Goal: Task Accomplishment & Management: Complete application form

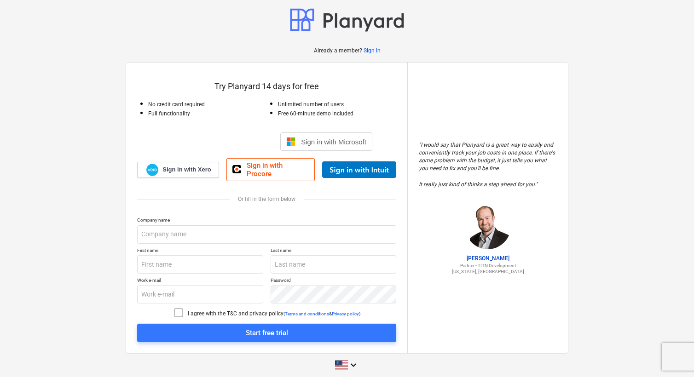
scroll to position [4, 0]
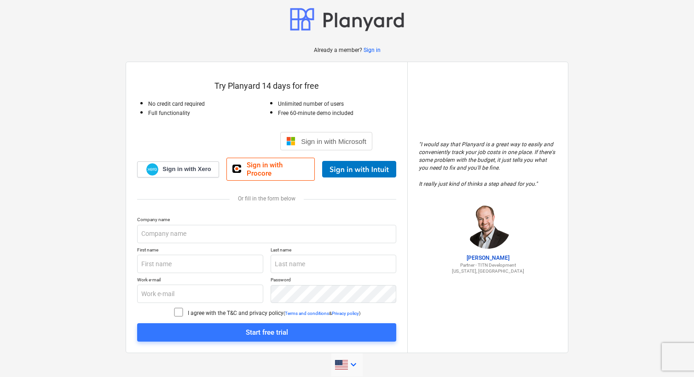
click at [358, 360] on icon "keyboard_arrow_down" at bounding box center [353, 364] width 11 height 11
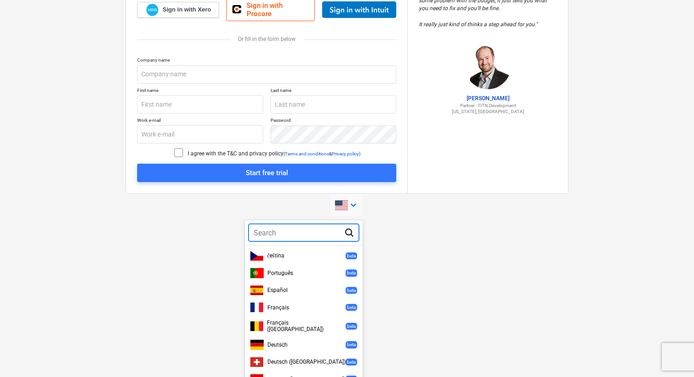
scroll to position [230, 0]
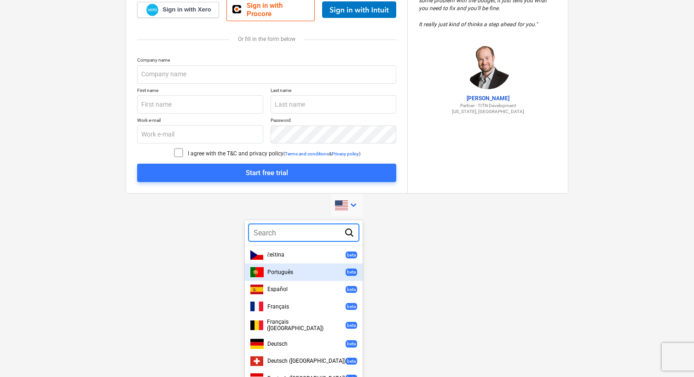
click at [284, 267] on div "Português beta" at bounding box center [303, 272] width 107 height 10
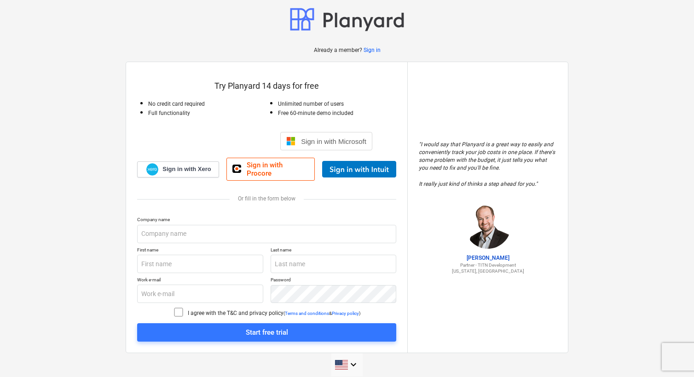
scroll to position [7, 0]
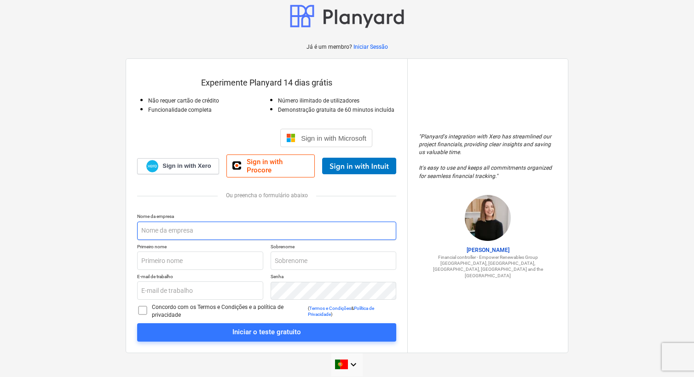
click at [156, 224] on input "text" at bounding box center [266, 231] width 259 height 18
type input "INSCO, S.A."
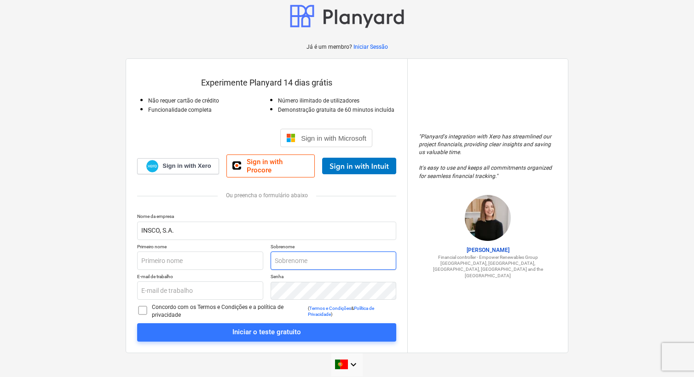
type input "[PERSON_NAME]"
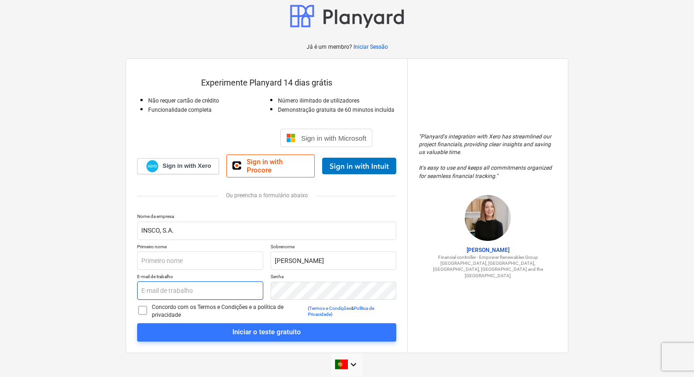
type input "[EMAIL_ADDRESS][DOMAIN_NAME]"
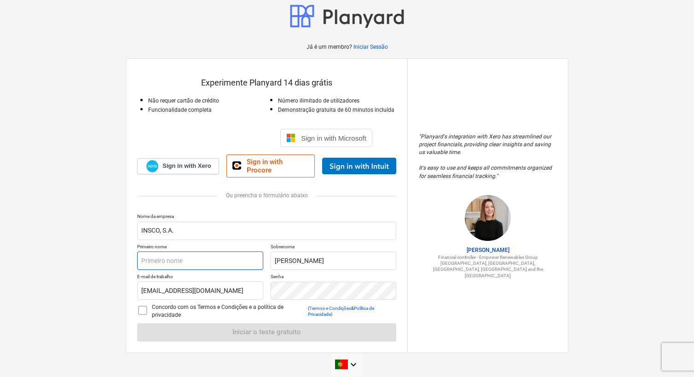
click at [181, 255] on input "text" at bounding box center [200, 261] width 126 height 18
type input "[PERSON_NAME]"
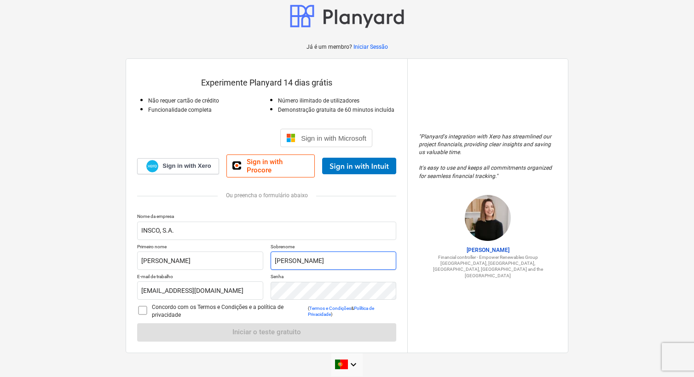
click at [294, 255] on input "[PERSON_NAME]" at bounding box center [333, 261] width 126 height 18
drag, startPoint x: 294, startPoint y: 255, endPoint x: 198, endPoint y: 245, distance: 96.7
click at [198, 245] on div "Primeiro nome [PERSON_NAME] [PERSON_NAME]" at bounding box center [266, 257] width 259 height 26
type input "c"
type input "[PERSON_NAME]"
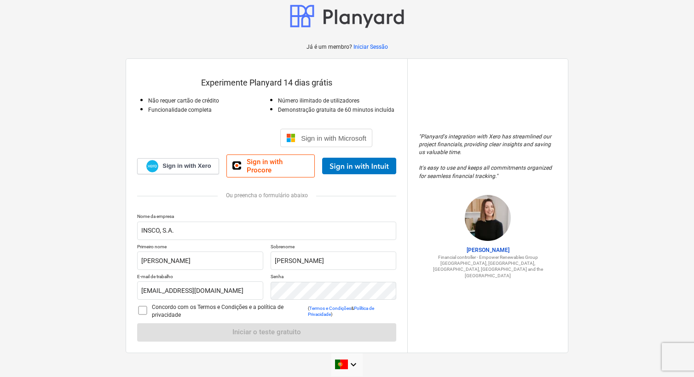
click at [319, 213] on p "Nome da empresa" at bounding box center [266, 217] width 259 height 8
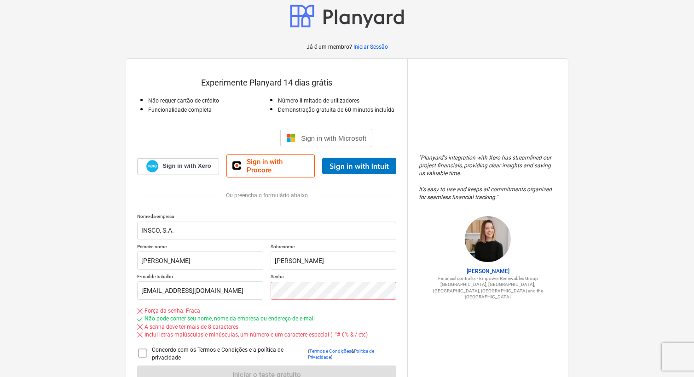
drag, startPoint x: 145, startPoint y: 305, endPoint x: 140, endPoint y: 304, distance: 5.6
click at [141, 304] on div "Nome da empresa INSCO, S.A. Primeiro nome [PERSON_NAME] [PERSON_NAME] E-mail de…" at bounding box center [266, 298] width 259 height 171
click at [144, 348] on icon at bounding box center [142, 353] width 11 height 11
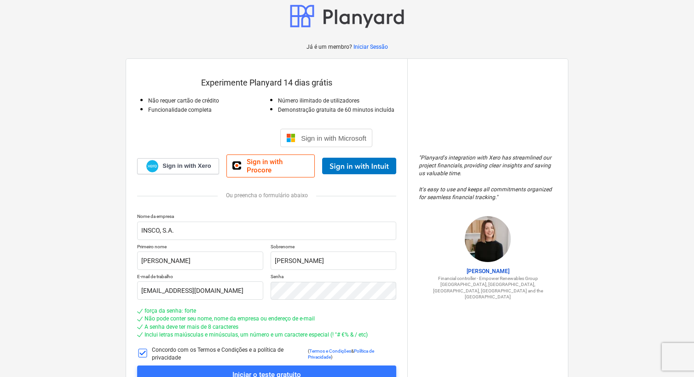
click at [379, 274] on p "Senha" at bounding box center [333, 278] width 126 height 8
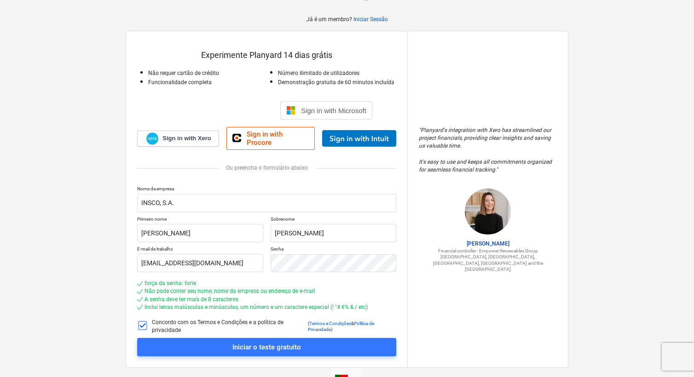
scroll to position [50, 0]
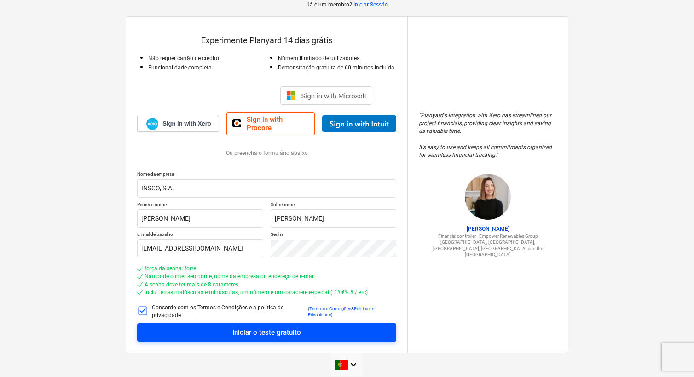
click at [265, 327] on div "Iniciar o teste gratuito" at bounding box center [266, 333] width 69 height 12
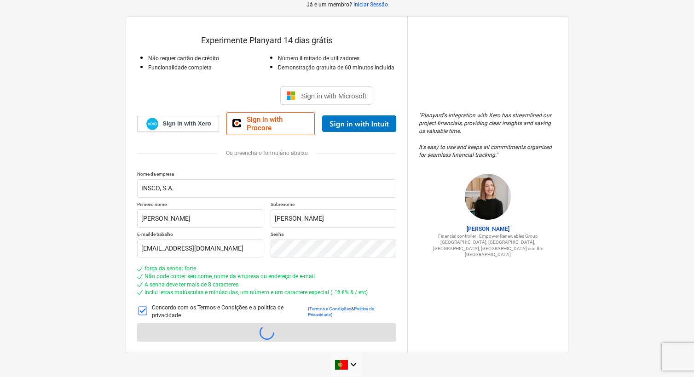
scroll to position [9, 0]
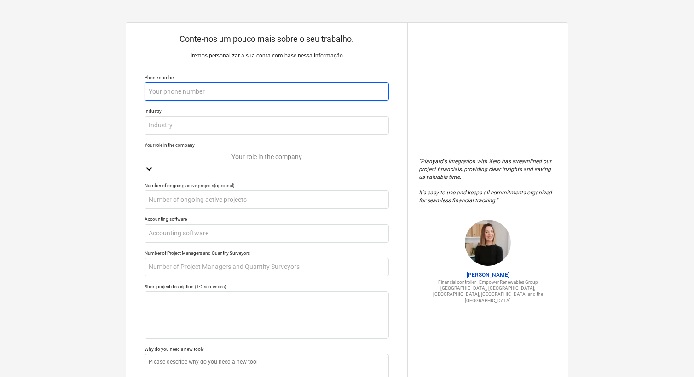
click at [165, 88] on input "text" at bounding box center [266, 91] width 244 height 18
click at [164, 90] on input "text" at bounding box center [266, 91] width 244 height 18
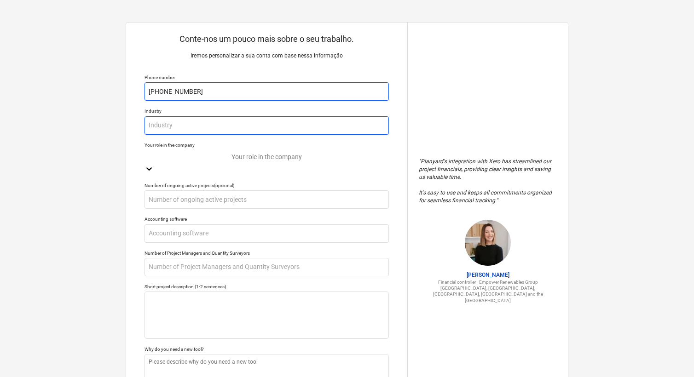
type input "[PHONE_NUMBER]"
click at [169, 127] on input "text" at bounding box center [266, 125] width 244 height 18
type input "Retail"
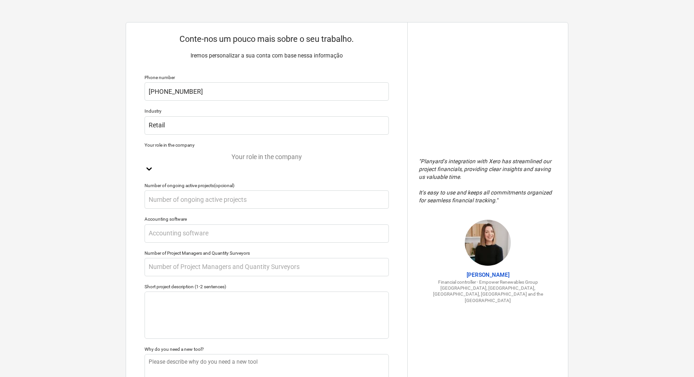
click at [185, 158] on div at bounding box center [266, 157] width 235 height 11
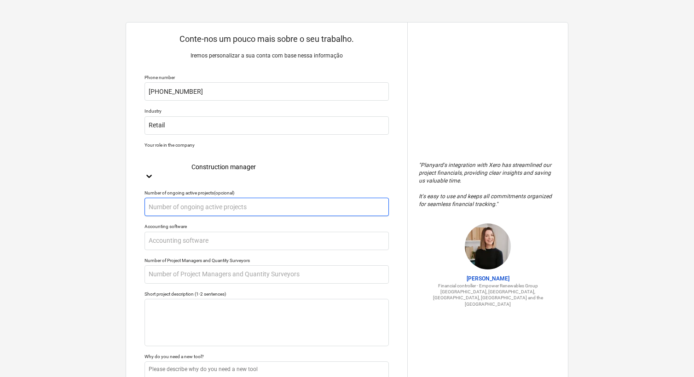
click at [177, 198] on input "text" at bounding box center [266, 207] width 244 height 18
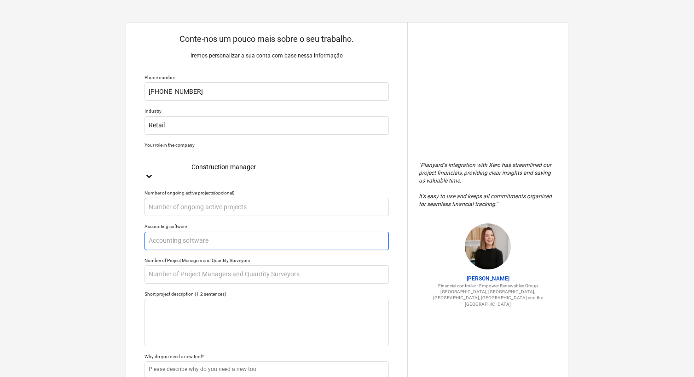
click at [211, 232] on input "text" at bounding box center [266, 241] width 244 height 18
